Goal: Task Accomplishment & Management: Manage account settings

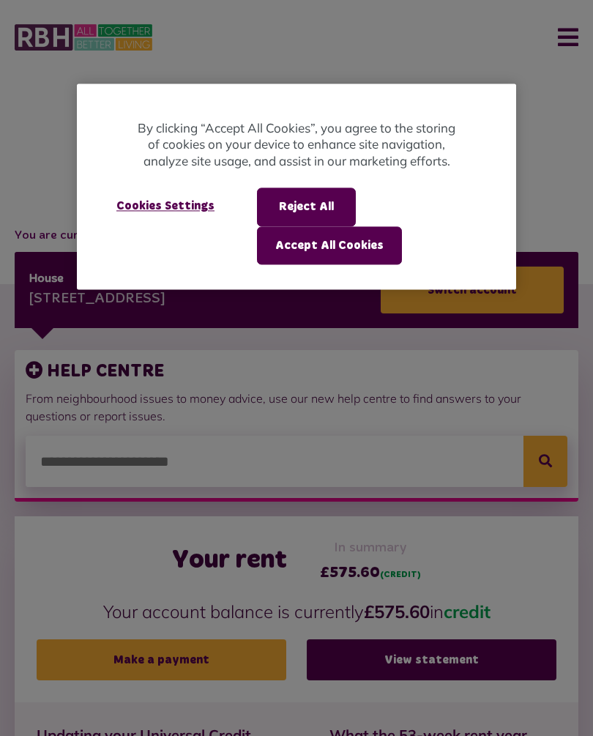
click at [355, 244] on button "Accept All Cookies" at bounding box center [329, 245] width 145 height 38
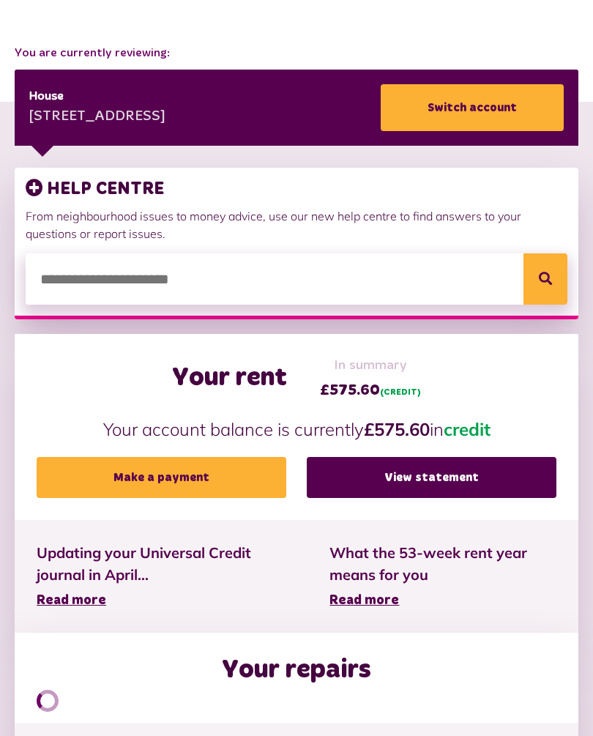
scroll to position [182, 0]
click at [443, 478] on link "View statement" at bounding box center [432, 477] width 250 height 41
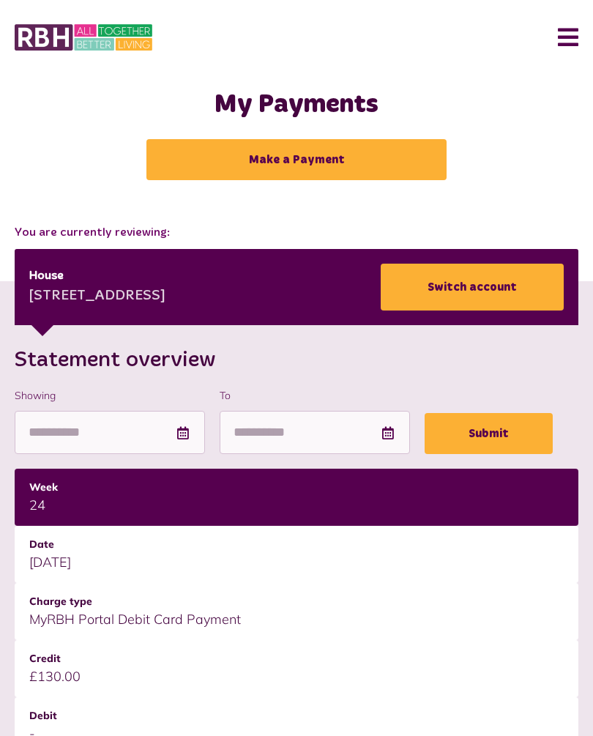
click at [571, 36] on button "Menu" at bounding box center [562, 37] width 31 height 45
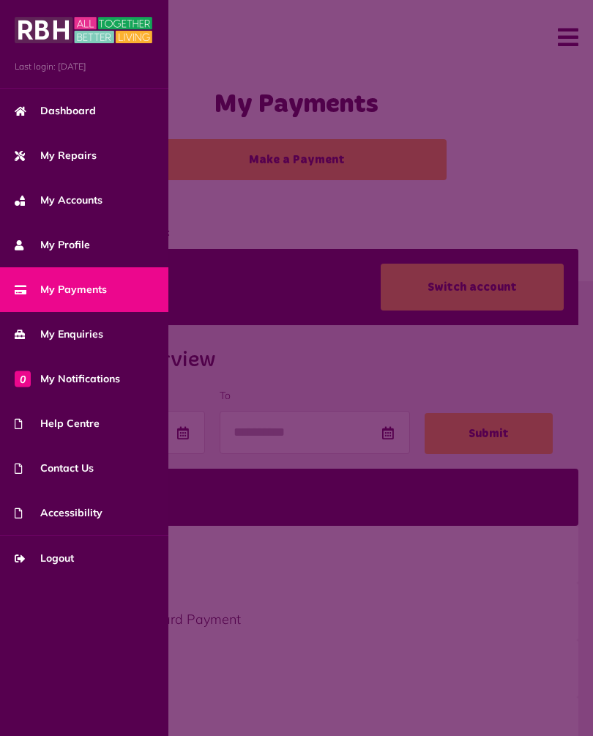
click at [71, 149] on span "My Repairs" at bounding box center [56, 155] width 82 height 15
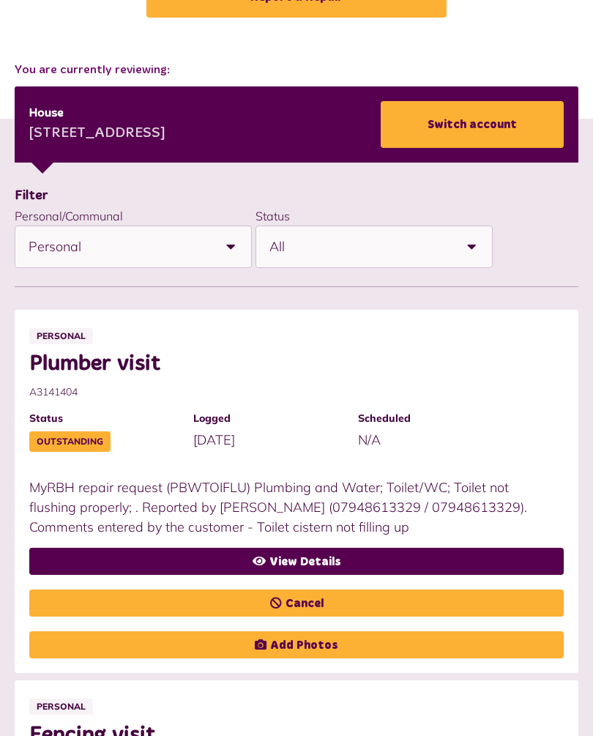
scroll to position [166, 0]
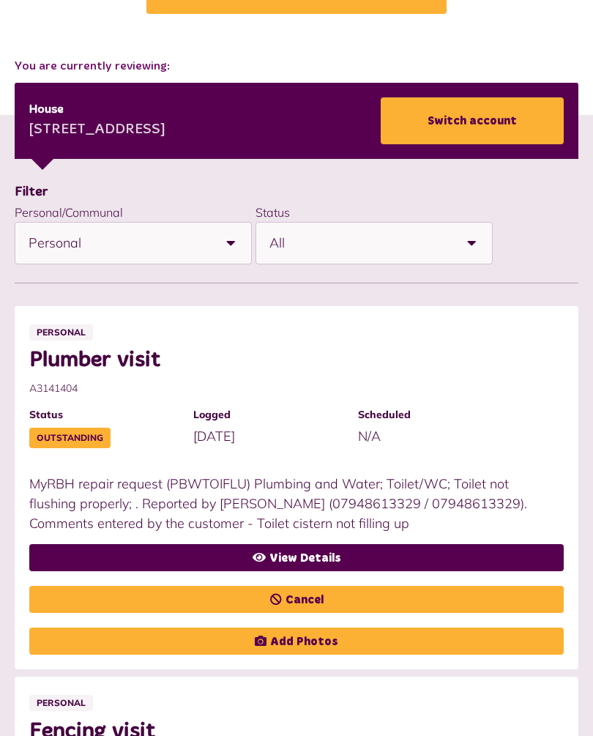
click at [309, 550] on link "View Details" at bounding box center [296, 557] width 534 height 27
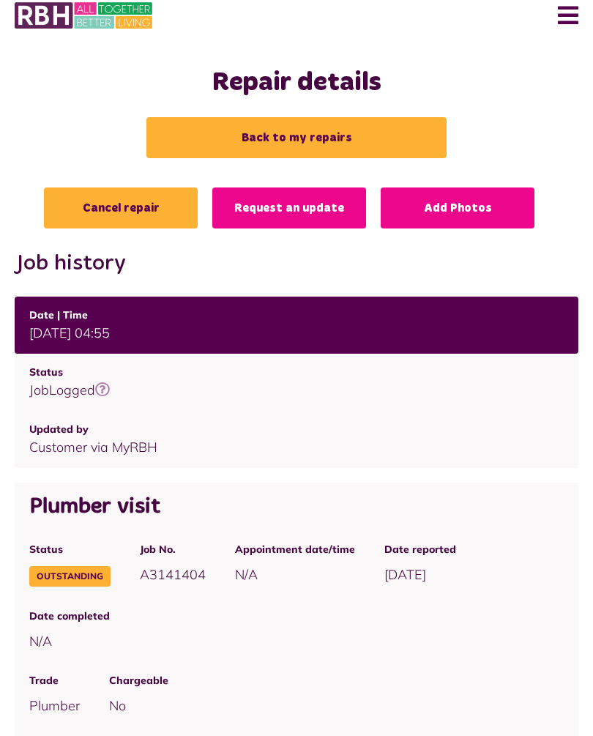
scroll to position [22, 0]
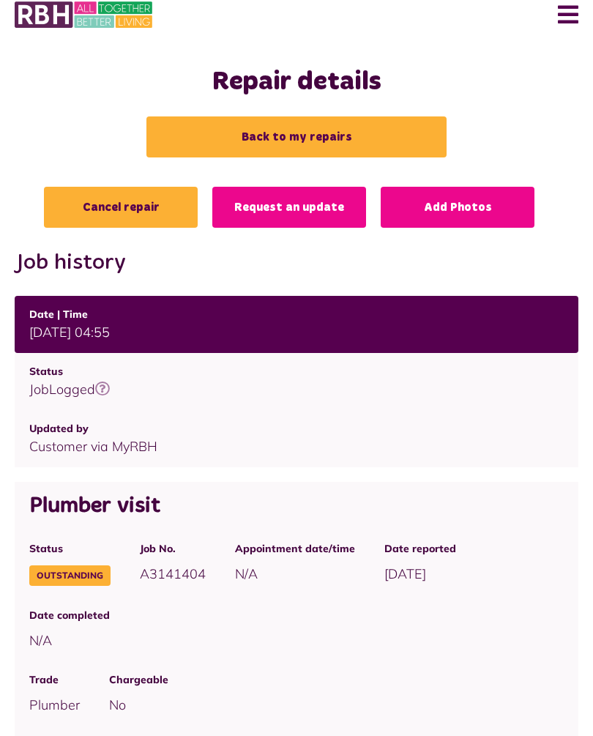
click at [136, 203] on link "Cancel repair" at bounding box center [121, 207] width 154 height 41
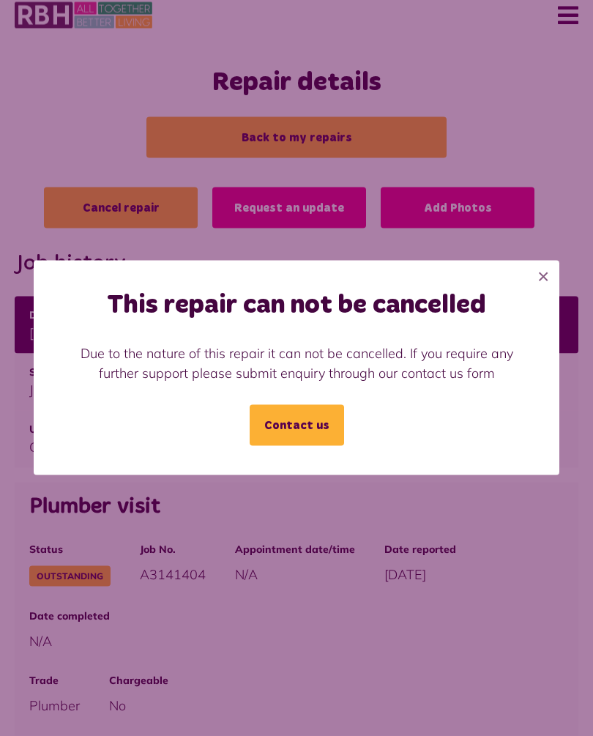
scroll to position [23, 0]
click at [300, 437] on link "Contact us" at bounding box center [297, 425] width 94 height 41
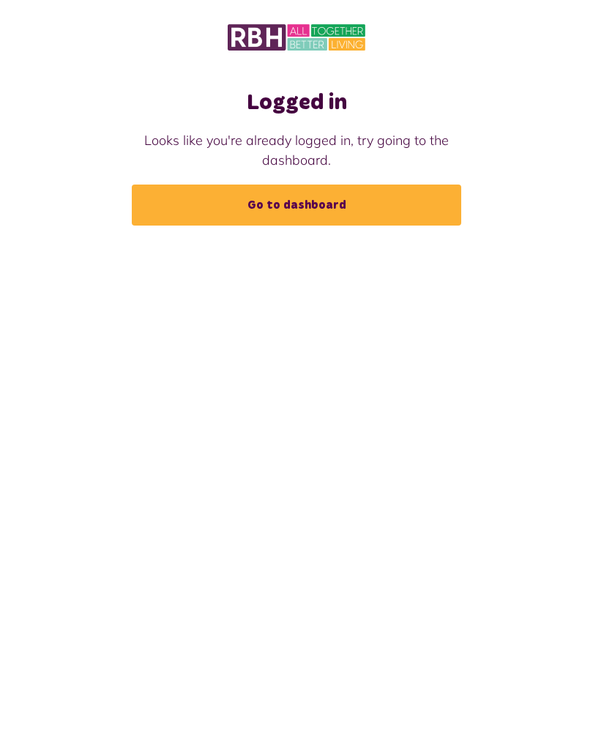
click at [310, 187] on link "Go to dashboard" at bounding box center [296, 204] width 329 height 41
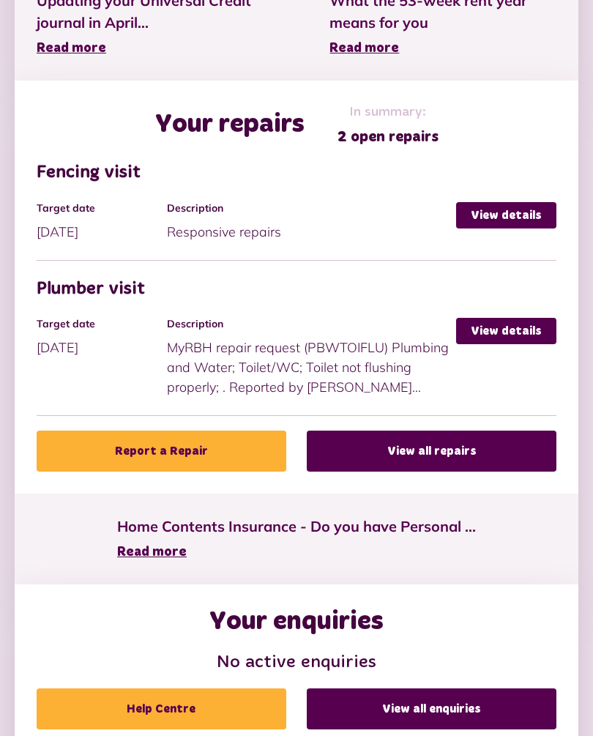
scroll to position [747, 0]
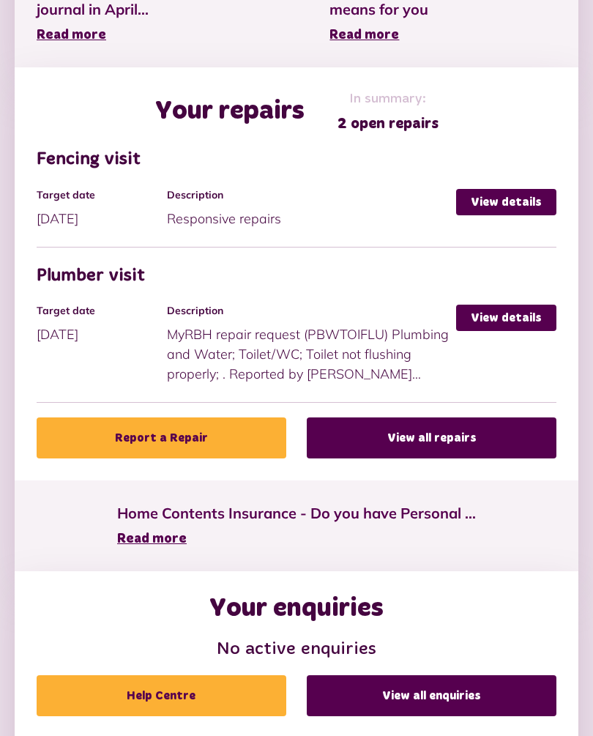
click at [515, 194] on link "View details" at bounding box center [506, 202] width 100 height 26
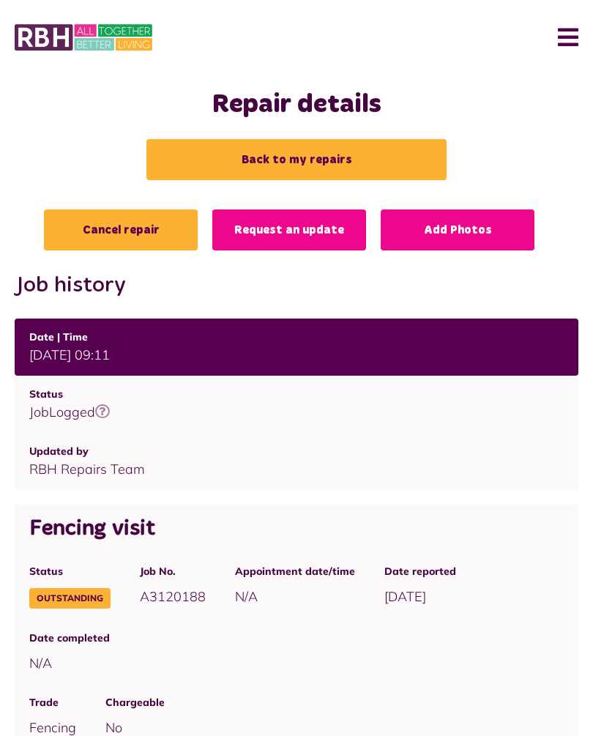
click at [300, 162] on link "Back to my repairs" at bounding box center [296, 159] width 300 height 41
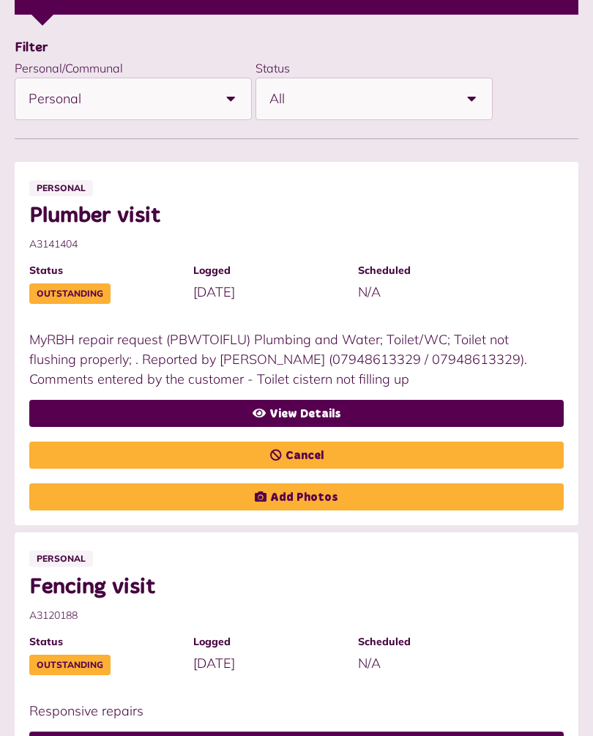
scroll to position [310, 0]
click at [294, 452] on link "Cancel" at bounding box center [296, 454] width 534 height 27
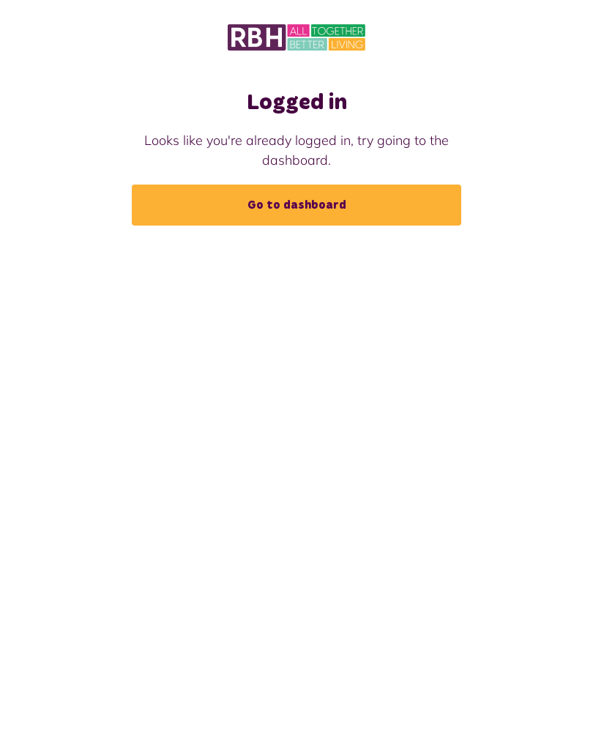
click at [300, 198] on link "Go to dashboard" at bounding box center [296, 204] width 329 height 41
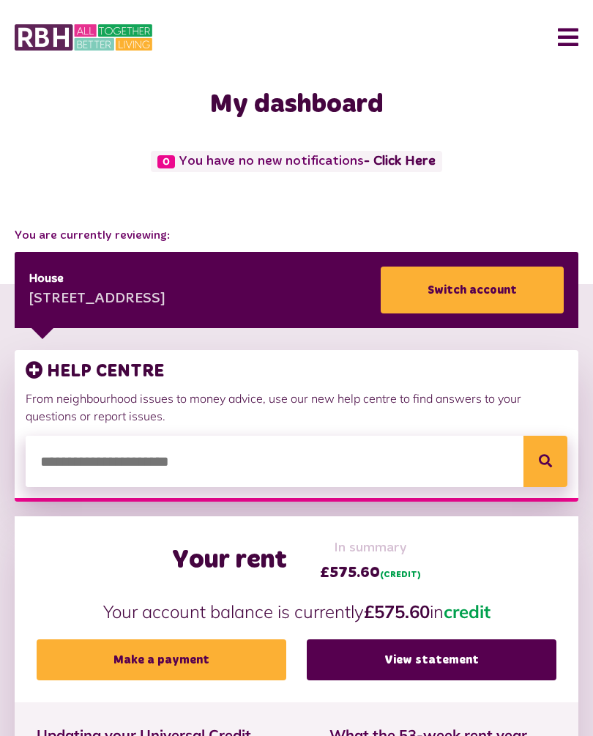
click at [569, 29] on button "Menu" at bounding box center [562, 37] width 31 height 45
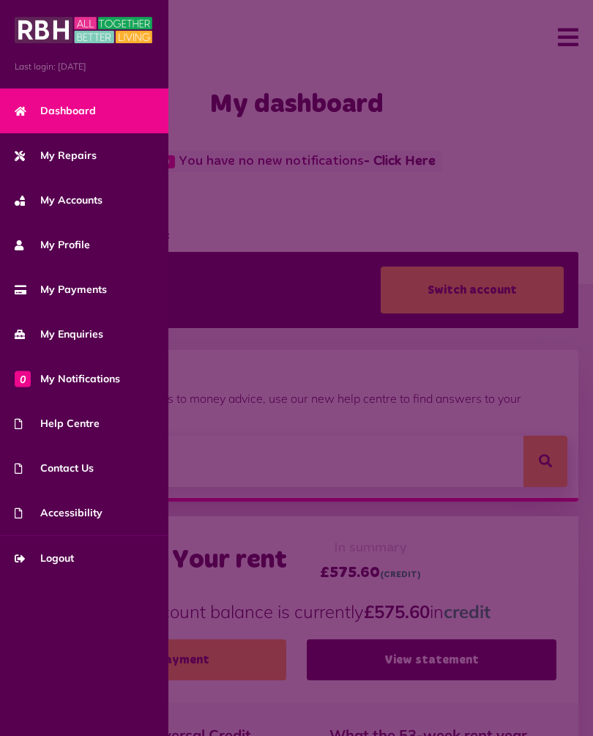
click at [60, 562] on span "Logout" at bounding box center [44, 557] width 59 height 15
